Goal: Information Seeking & Learning: Learn about a topic

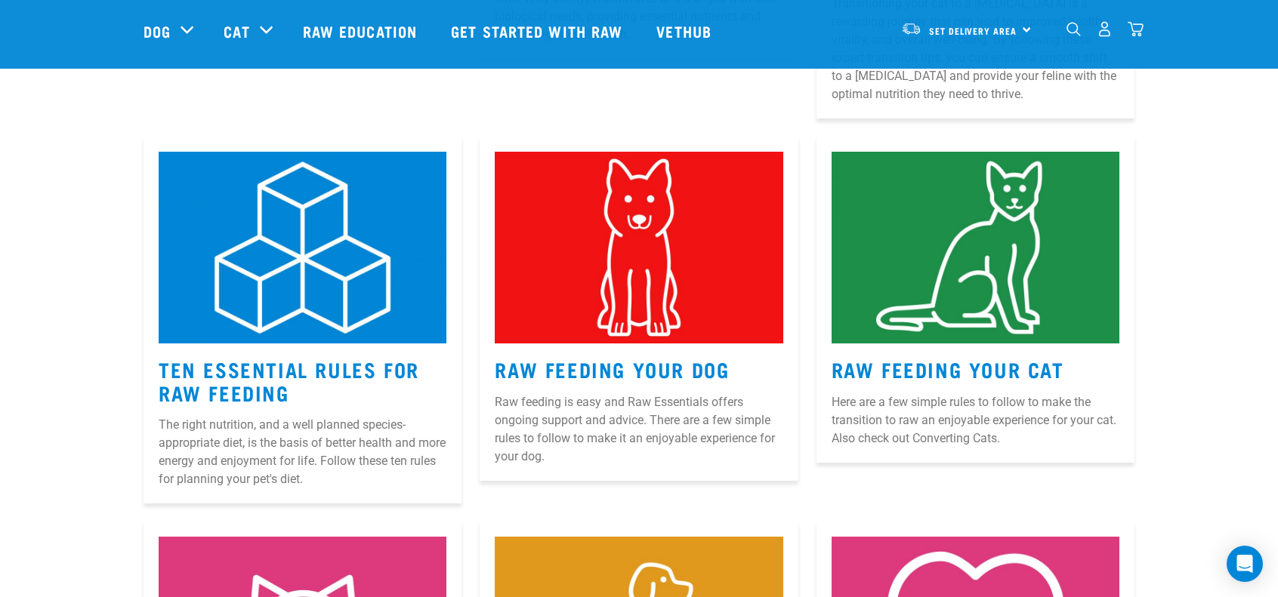
scroll to position [604, 0]
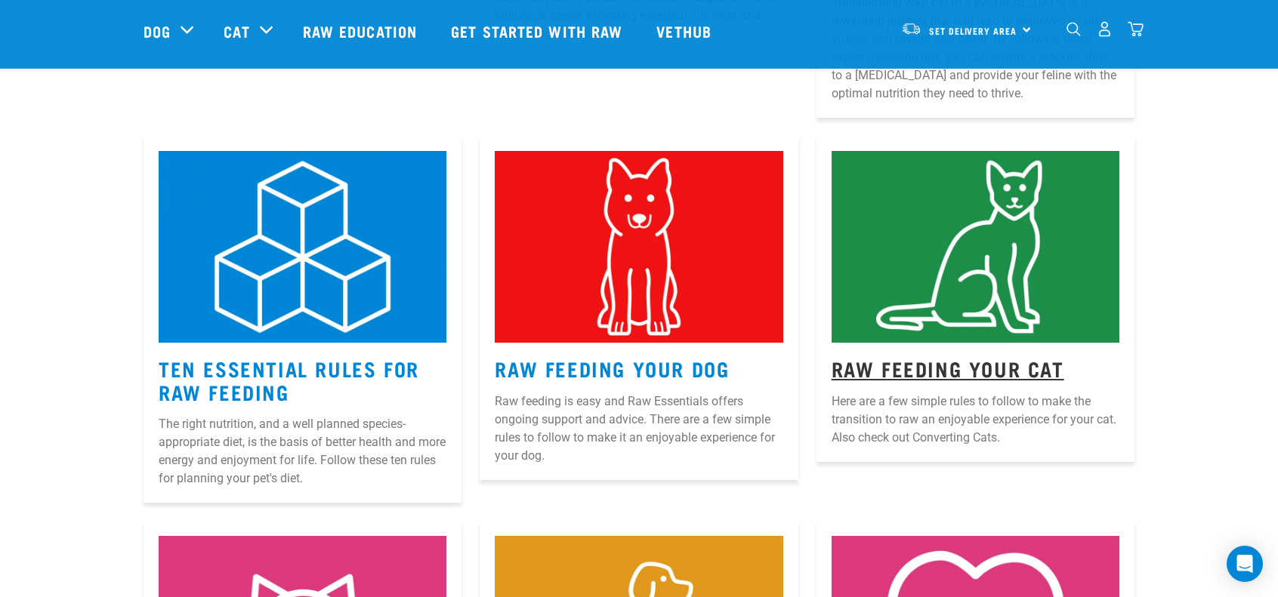
click at [961, 373] on link "Raw Feeding Your Cat" at bounding box center [948, 368] width 233 height 11
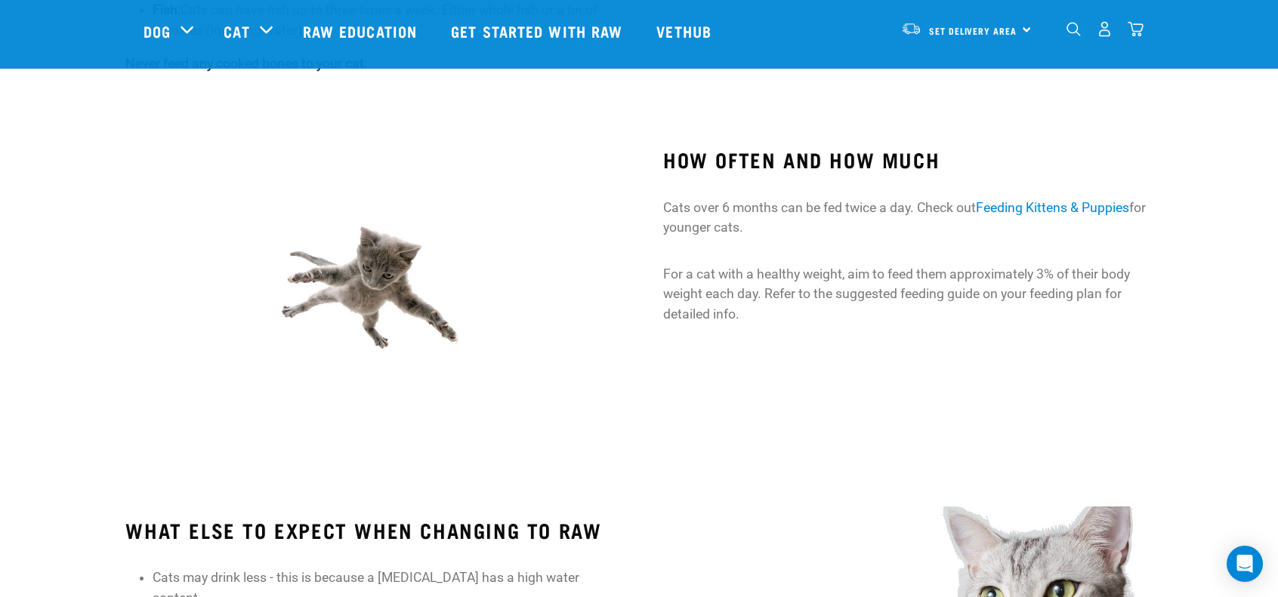
scroll to position [1133, 0]
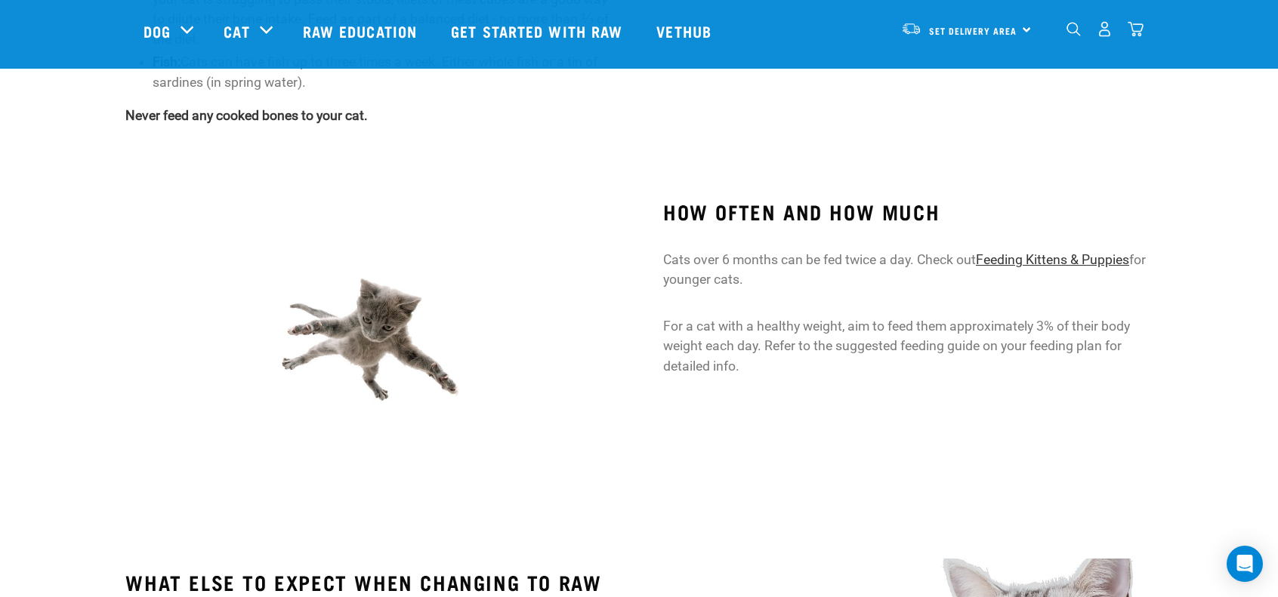
click at [1053, 257] on link "Feeding Kittens & Puppies" at bounding box center [1052, 259] width 153 height 15
